Goal: Complete application form

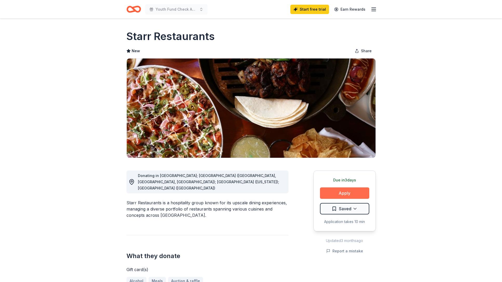
drag, startPoint x: 345, startPoint y: 191, endPoint x: 333, endPoint y: 190, distance: 12.2
click at [345, 191] on button "Apply" at bounding box center [344, 192] width 49 height 11
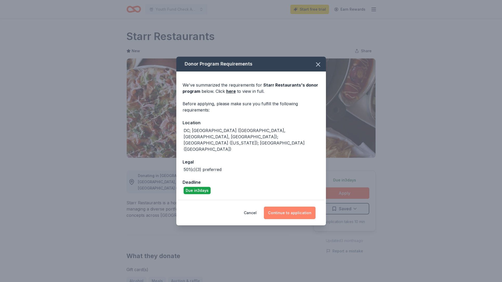
click at [294, 206] on button "Continue to application" at bounding box center [290, 212] width 52 height 12
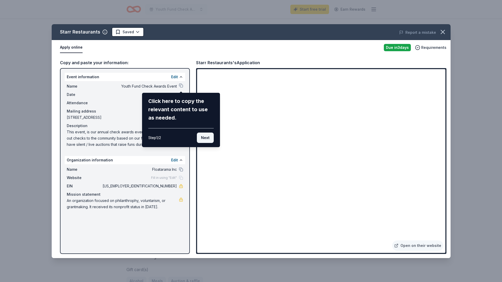
click at [206, 138] on button "Next" at bounding box center [205, 137] width 17 height 10
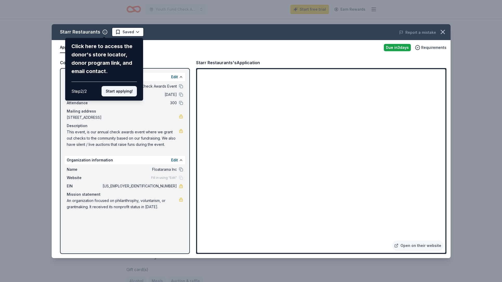
click at [126, 93] on button "Start applying!" at bounding box center [118, 91] width 35 height 10
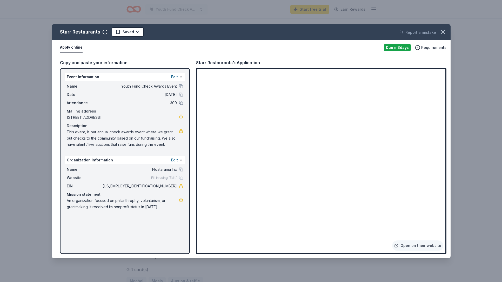
click at [327, 208] on div "Starr Restaurants Saved Report a mistake Apply online Due [DATE] Requirements C…" at bounding box center [251, 141] width 399 height 234
click at [165, 178] on span "Fill in using "Edit"" at bounding box center [164, 177] width 26 height 4
click at [175, 160] on button "Edit" at bounding box center [174, 160] width 7 height 6
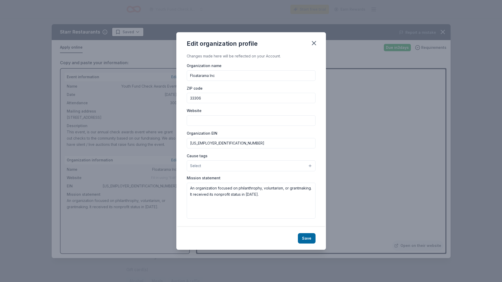
click at [206, 122] on input "Website" at bounding box center [251, 120] width 129 height 10
type input "[DOMAIN_NAME]"
click at [207, 163] on button "Select" at bounding box center [251, 165] width 129 height 11
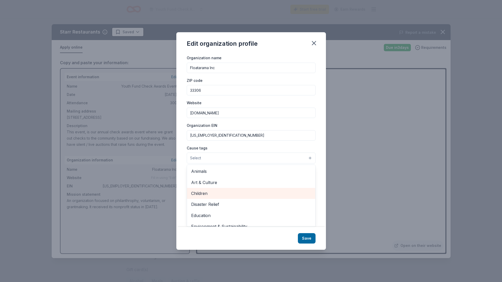
click at [216, 193] on span "Children" at bounding box center [251, 193] width 120 height 7
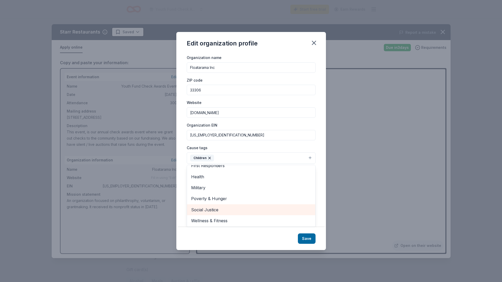
scroll to position [60, 0]
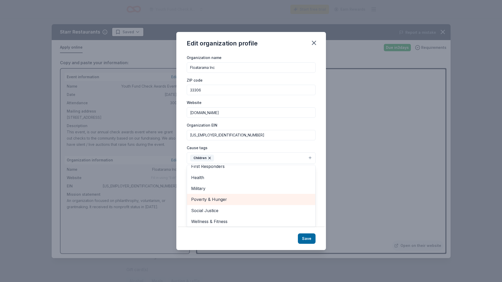
click at [230, 198] on span "Poverty & Hunger" at bounding box center [251, 199] width 120 height 7
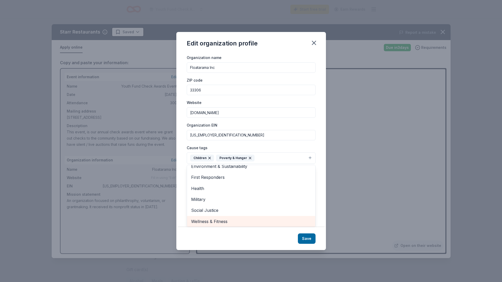
click at [232, 220] on span "Wellness & Fitness" at bounding box center [251, 221] width 120 height 7
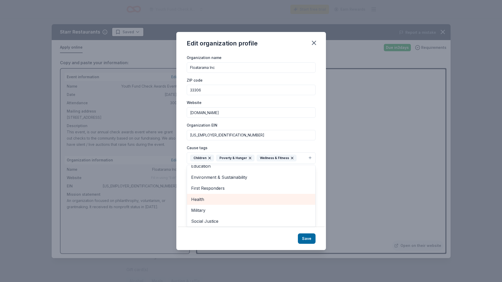
drag, startPoint x: 227, startPoint y: 197, endPoint x: 234, endPoint y: 199, distance: 7.9
click at [227, 197] on span "Health" at bounding box center [251, 199] width 120 height 7
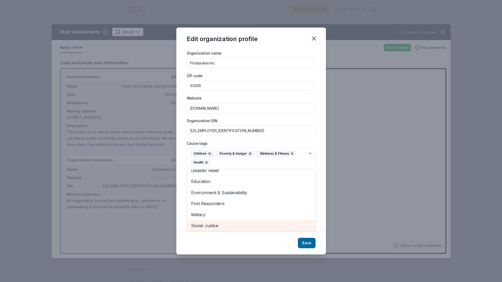
click at [234, 222] on span "Social Justice" at bounding box center [251, 225] width 120 height 7
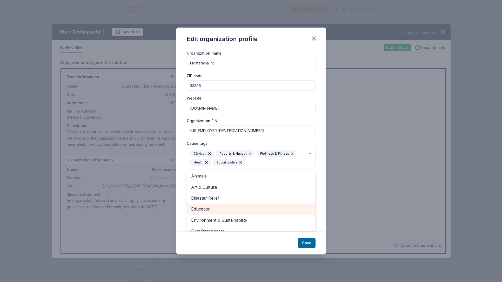
scroll to position [0, 0]
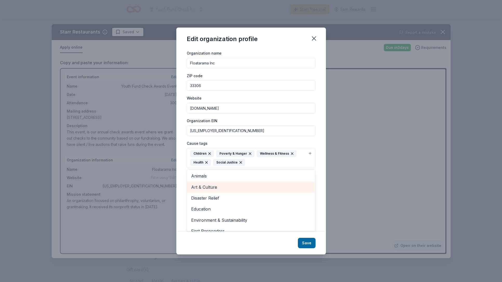
click at [224, 184] on span "Art & Culture" at bounding box center [251, 186] width 120 height 7
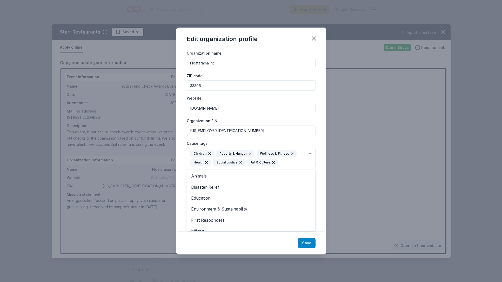
drag, startPoint x: 310, startPoint y: 243, endPoint x: 302, endPoint y: 237, distance: 10.2
click at [310, 243] on div "Edit organization profile Changes made here will be reflected on your Account. …" at bounding box center [250, 141] width 149 height 227
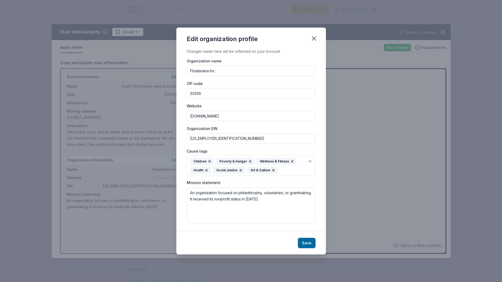
click at [307, 239] on button "Save" at bounding box center [307, 242] width 18 height 10
click at [306, 244] on div "Save" at bounding box center [250, 242] width 149 height 23
click at [247, 180] on div "Mission statement An organization focused on philanthrophy, voluntarism, or gra…" at bounding box center [251, 201] width 129 height 43
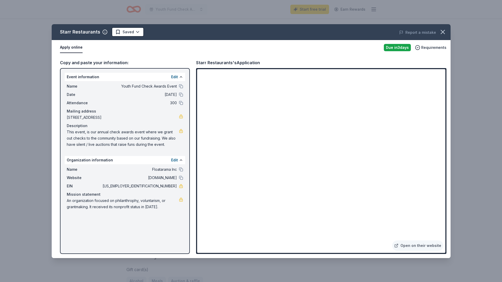
click at [30, 71] on div "Starr Restaurants Saved Report a mistake Apply online Due [DATE] Requirements C…" at bounding box center [251, 141] width 502 height 282
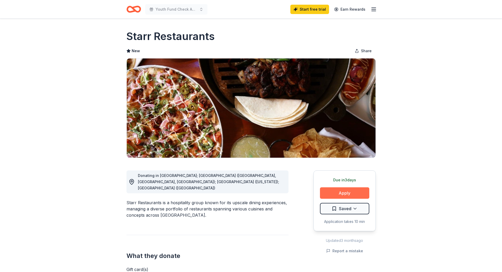
click at [341, 190] on button "Apply" at bounding box center [344, 192] width 49 height 11
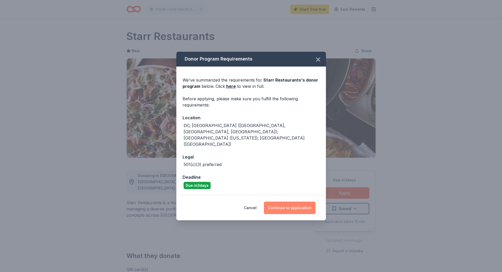
click at [291, 201] on button "Continue to application" at bounding box center [290, 207] width 52 height 12
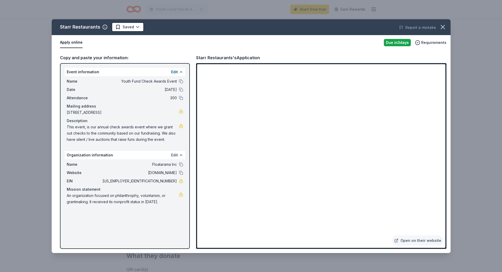
click at [177, 155] on button "Edit" at bounding box center [174, 155] width 7 height 6
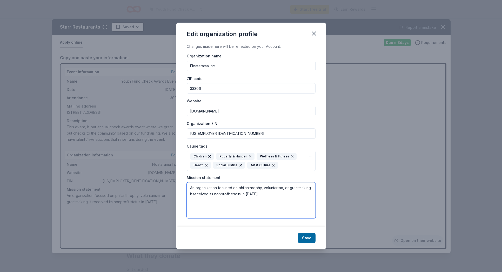
drag, startPoint x: 190, startPoint y: 187, endPoint x: 316, endPoint y: 200, distance: 126.5
click at [317, 200] on div "Changes made here will be reflected on your Account. Organization name Floatara…" at bounding box center [250, 134] width 149 height 183
paste textarea "FLoatarama is a South [US_STATE] non-profit organization raising awareness and …"
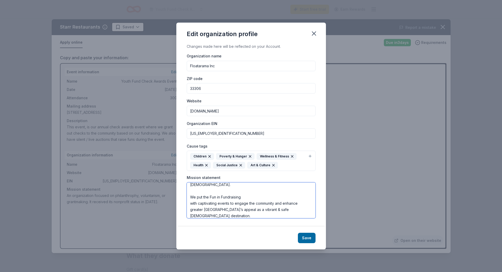
scroll to position [28, 0]
click at [199, 215] on textarea "FLoatarama is a South [US_STATE] non-profit organization raising awareness and …" at bounding box center [251, 200] width 129 height 36
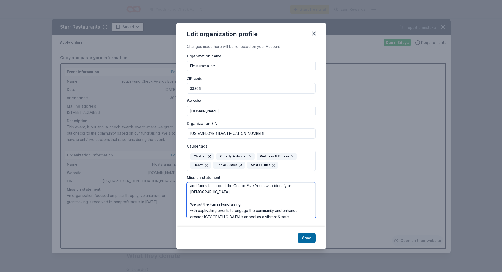
scroll to position [0, 0]
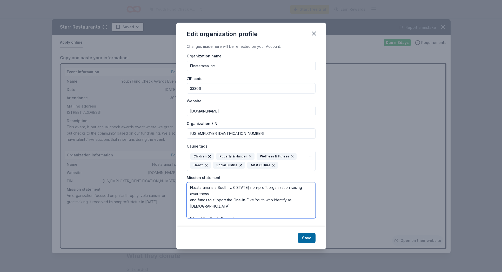
drag, startPoint x: 190, startPoint y: 199, endPoint x: 193, endPoint y: 200, distance: 3.0
click at [190, 200] on textarea "FLoatarama is a South [US_STATE] non-profit organization raising awareness and …" at bounding box center [251, 200] width 129 height 36
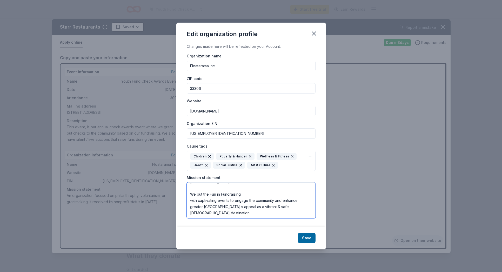
scroll to position [23, 0]
click at [190, 195] on textarea "FLoatarama is a South [US_STATE] non-profit organization raising awareness and …" at bounding box center [251, 200] width 129 height 36
drag, startPoint x: 189, startPoint y: 202, endPoint x: 193, endPoint y: 202, distance: 3.6
click at [190, 201] on textarea "FLoatarama is a South [US_STATE] non-profit organization raising awareness and …" at bounding box center [251, 200] width 129 height 36
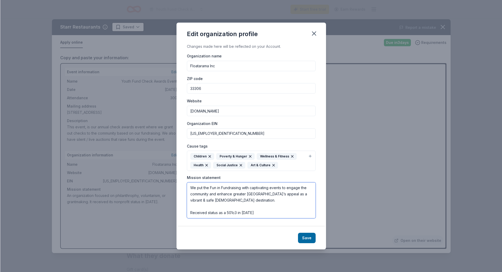
scroll to position [25, 0]
type textarea "FLoatarama is a South [US_STATE] non-profit organization raising awareness and …"
click at [306, 235] on button "Save" at bounding box center [307, 238] width 18 height 10
click at [312, 34] on icon "button" at bounding box center [313, 33] width 7 height 7
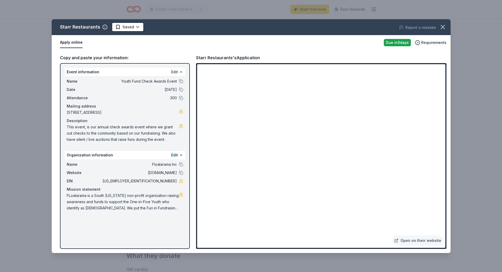
click at [174, 72] on button "Edit" at bounding box center [174, 72] width 7 height 6
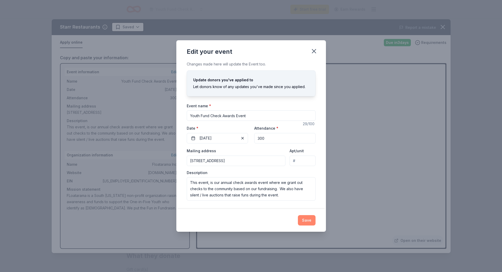
click at [305, 221] on button "Save" at bounding box center [307, 220] width 18 height 10
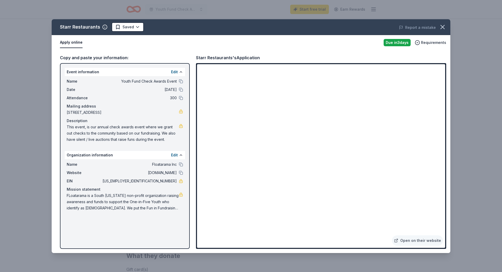
click at [28, 26] on div "Starr Restaurants Saved Report a mistake Apply online Due [DATE] Requirements C…" at bounding box center [251, 136] width 502 height 272
